Goal: Information Seeking & Learning: Learn about a topic

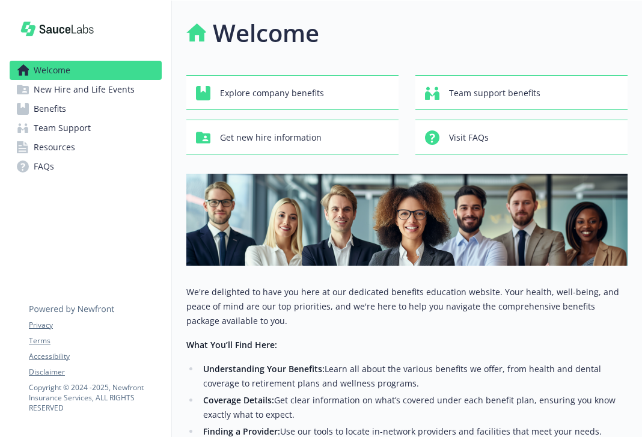
click at [51, 107] on span "Benefits" at bounding box center [50, 108] width 32 height 19
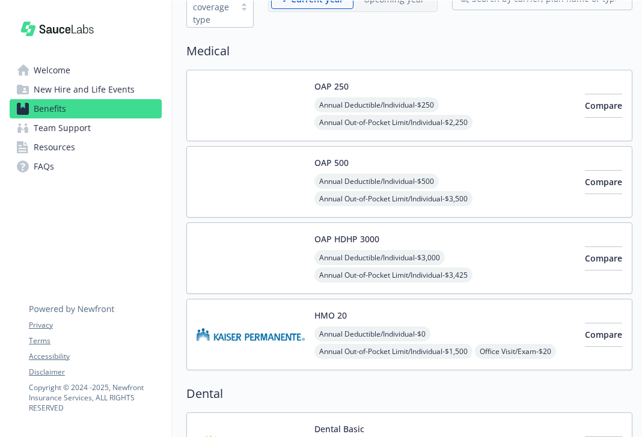
scroll to position [79, 0]
click at [52, 108] on span "Benefits" at bounding box center [50, 108] width 32 height 19
